Goal: Task Accomplishment & Management: Manage account settings

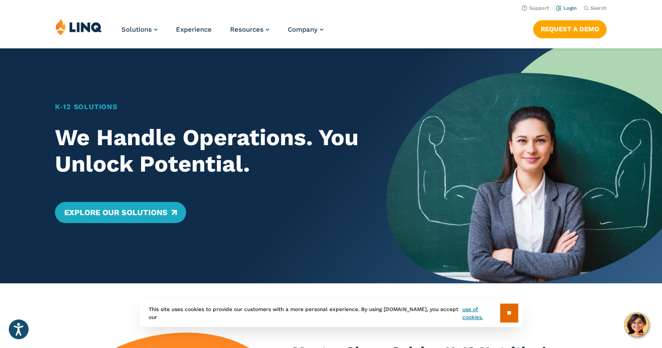
click at [570, 9] on link "Login" at bounding box center [566, 8] width 21 height 6
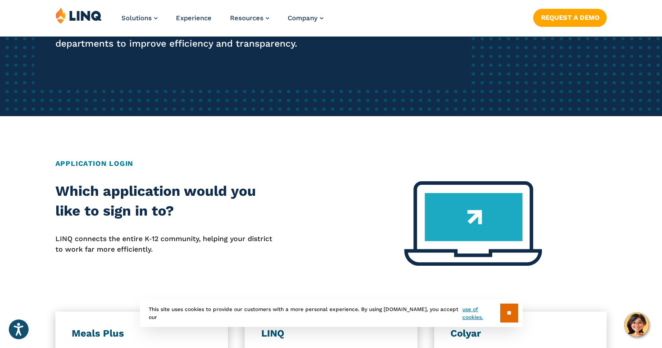
scroll to position [220, 0]
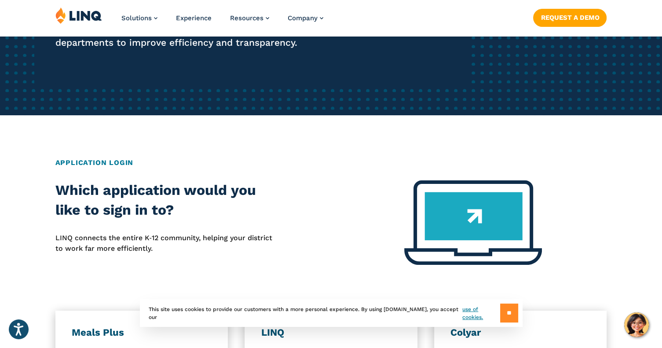
click at [509, 321] on input "**" at bounding box center [509, 312] width 18 height 19
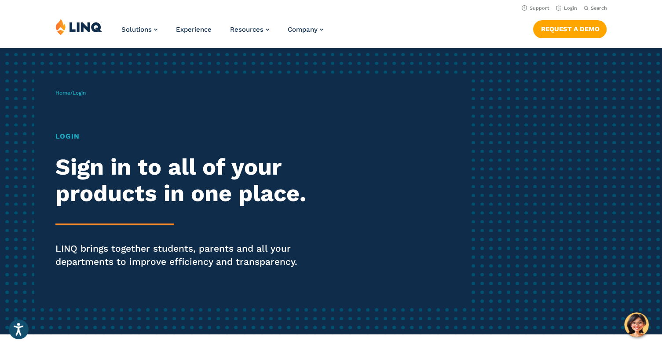
scroll to position [0, 0]
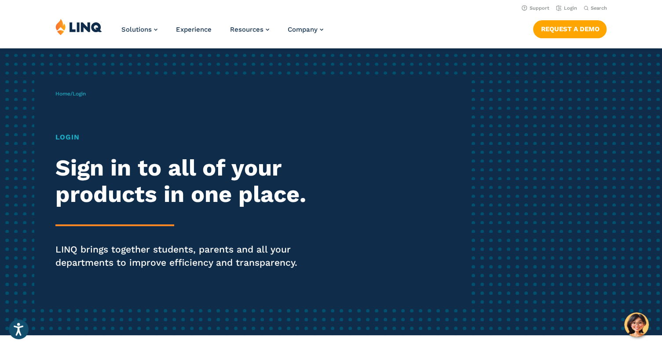
click at [72, 137] on h1 "Login" at bounding box center [182, 137] width 255 height 11
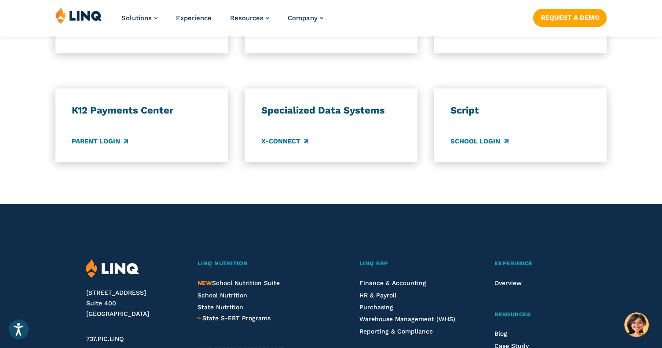
scroll to position [747, 0]
